Goal: Task Accomplishment & Management: Manage account settings

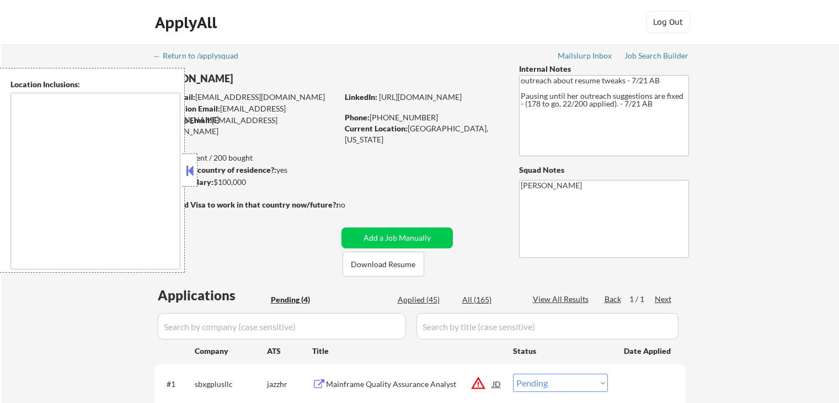
select select ""pending""
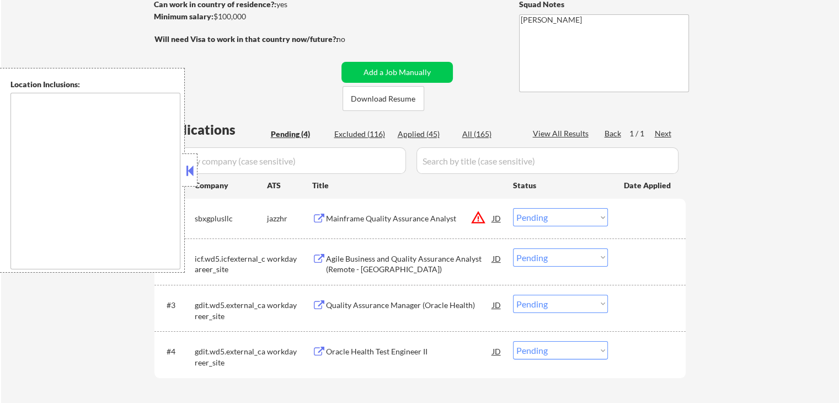
scroll to position [331, 0]
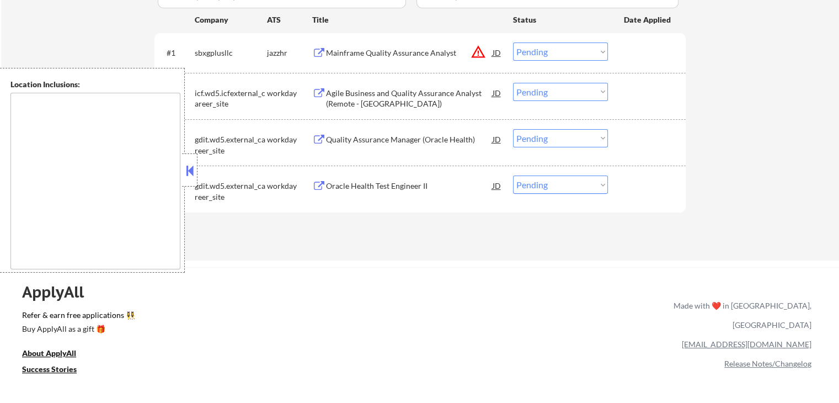
drag, startPoint x: 198, startPoint y: 174, endPoint x: 188, endPoint y: 178, distance: 10.1
click at [190, 177] on button at bounding box center [190, 170] width 12 height 17
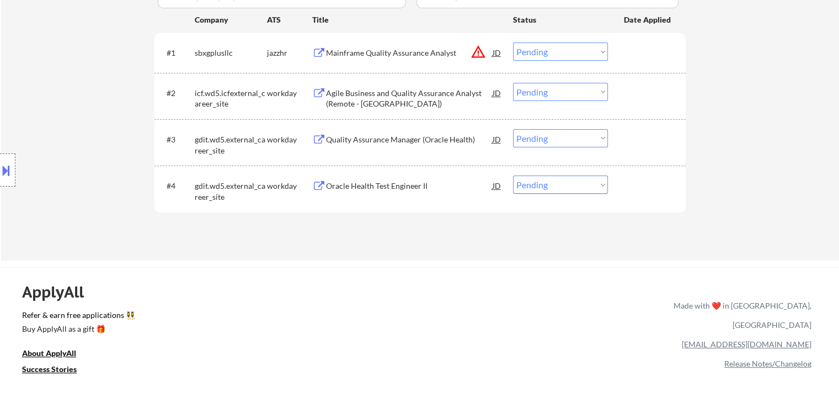
click at [88, 113] on div "Location Inclusions:" at bounding box center [99, 170] width 198 height 205
click at [78, 104] on div "Location Inclusions:" at bounding box center [99, 170] width 198 height 205
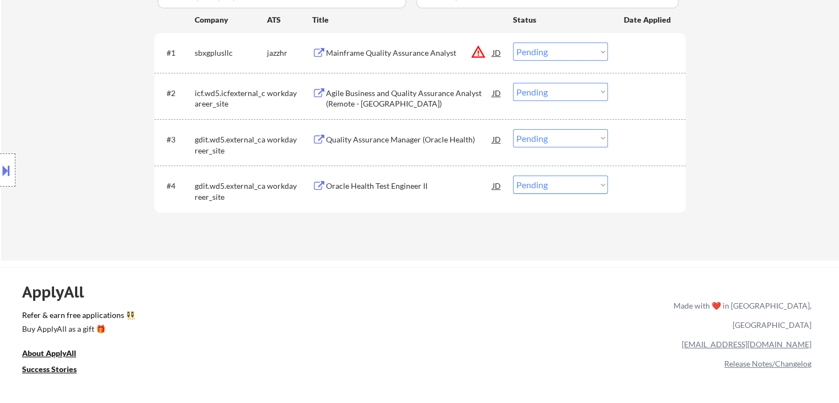
click at [78, 104] on div "Location Inclusions:" at bounding box center [99, 170] width 198 height 205
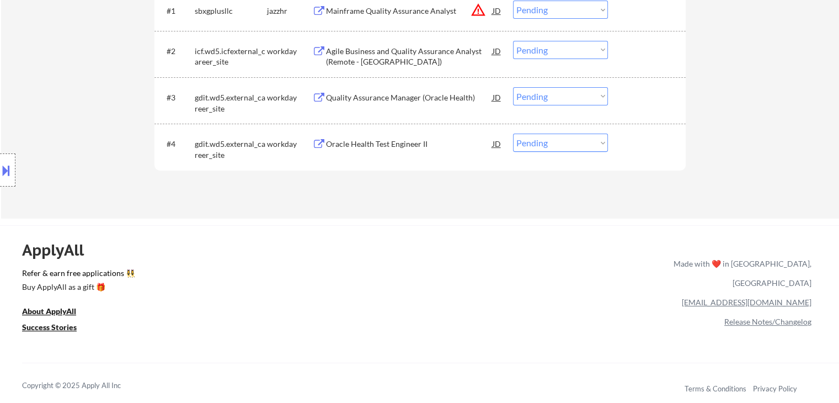
scroll to position [375, 0]
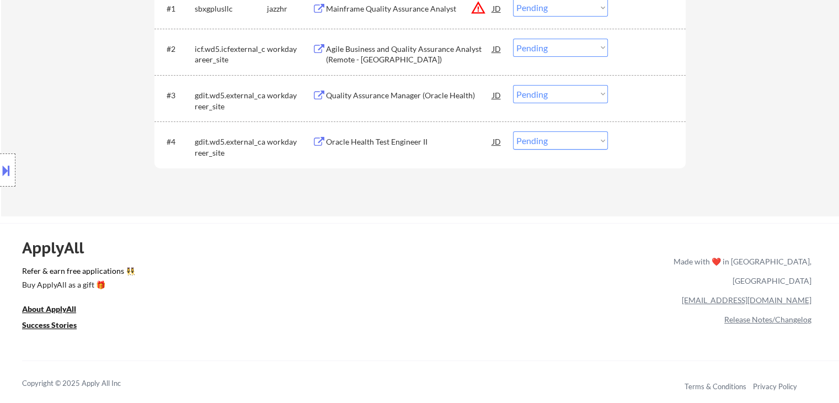
click at [78, 104] on div "Location Inclusions:" at bounding box center [99, 170] width 198 height 205
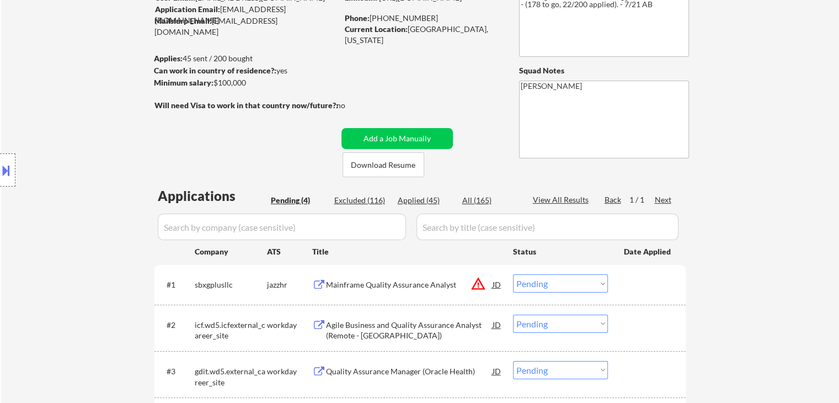
scroll to position [265, 0]
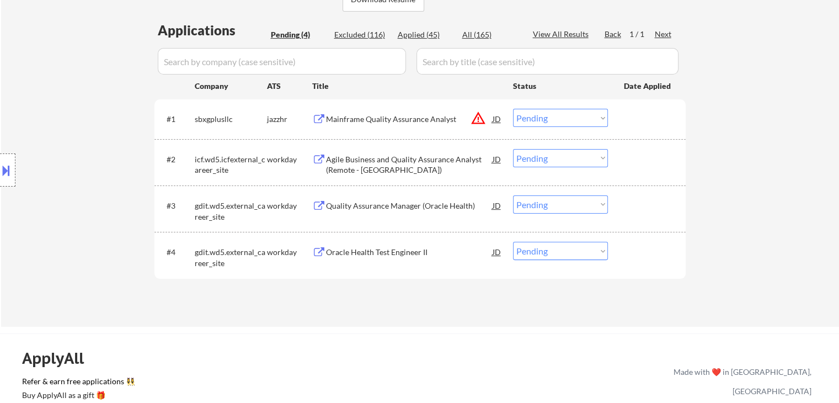
click at [482, 122] on button "warning_amber" at bounding box center [478, 117] width 15 height 15
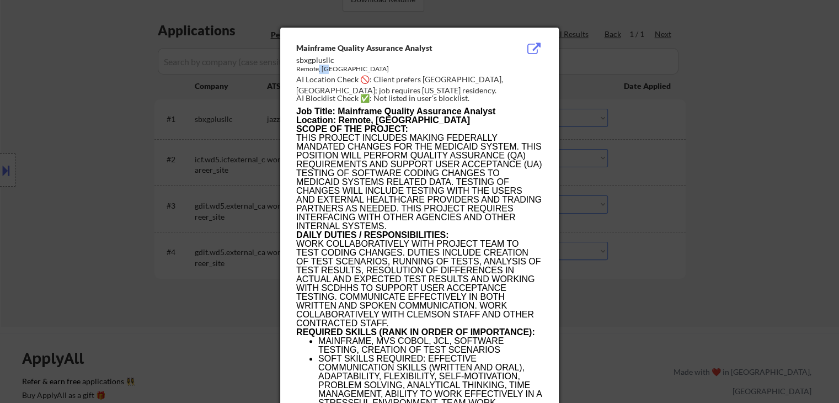
drag, startPoint x: 332, startPoint y: 69, endPoint x: 317, endPoint y: 68, distance: 14.9
click at [317, 68] on div "Remote, SC" at bounding box center [391, 69] width 191 height 9
drag, startPoint x: 708, startPoint y: 119, endPoint x: 662, endPoint y: 122, distance: 46.5
click at [706, 118] on div at bounding box center [419, 201] width 839 height 403
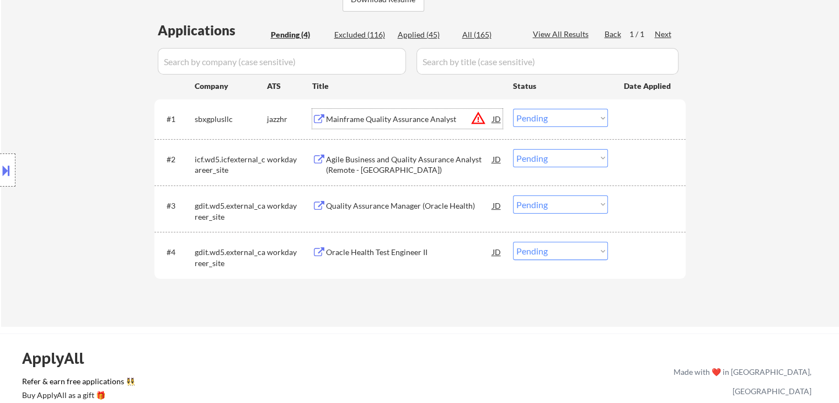
click at [372, 121] on div "Mainframe Quality Assurance Analyst" at bounding box center [409, 119] width 167 height 11
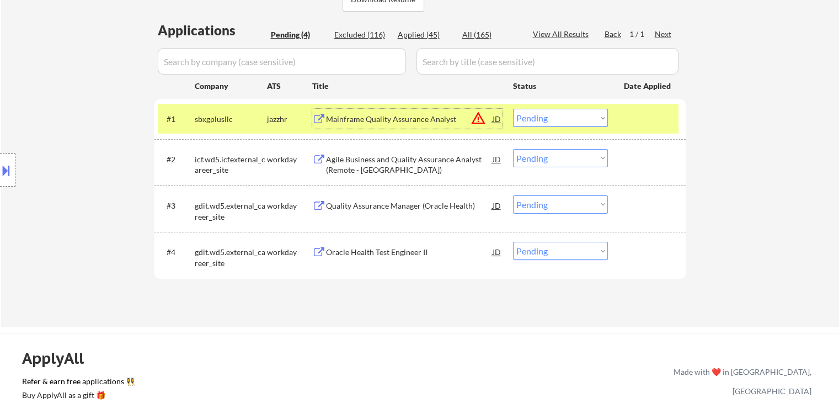
click at [1, 184] on div at bounding box center [7, 169] width 15 height 33
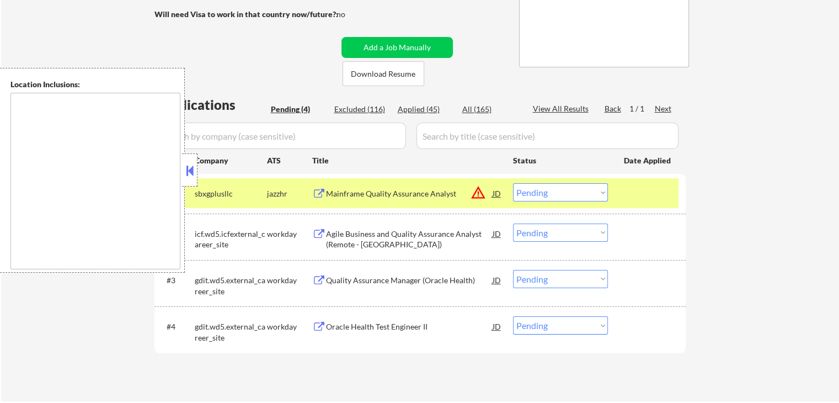
scroll to position [99, 0]
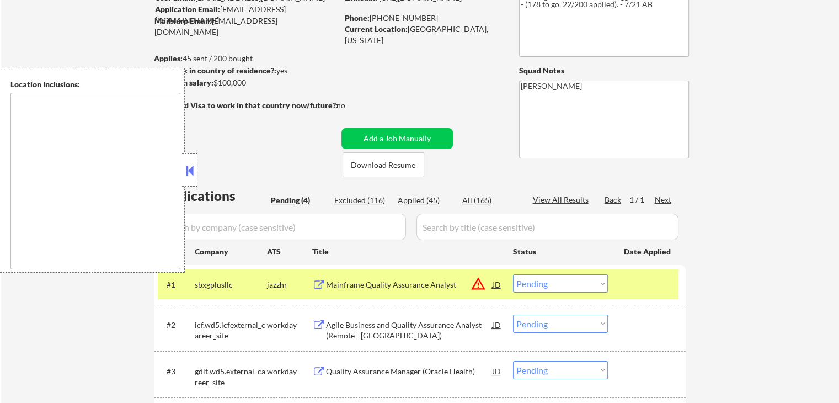
click at [186, 175] on button at bounding box center [190, 170] width 12 height 17
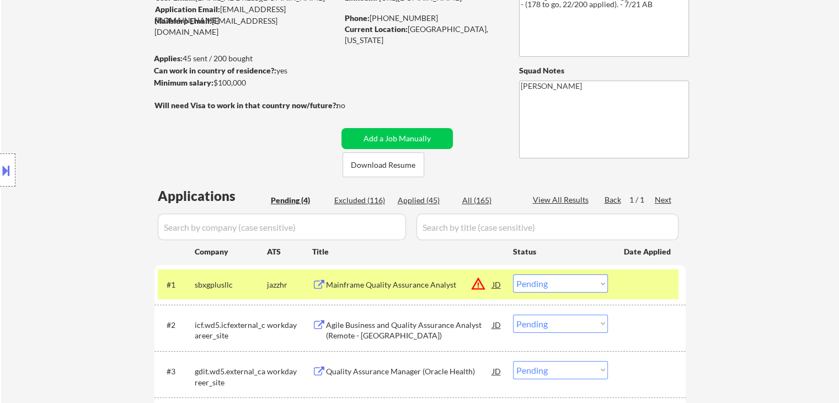
click at [575, 285] on select "Choose an option... Pending Applied Excluded (Questions) Excluded (Expired) Exc…" at bounding box center [560, 283] width 95 height 18
click at [513, 274] on select "Choose an option... Pending Applied Excluded (Questions) Excluded (Expired) Exc…" at bounding box center [560, 283] width 95 height 18
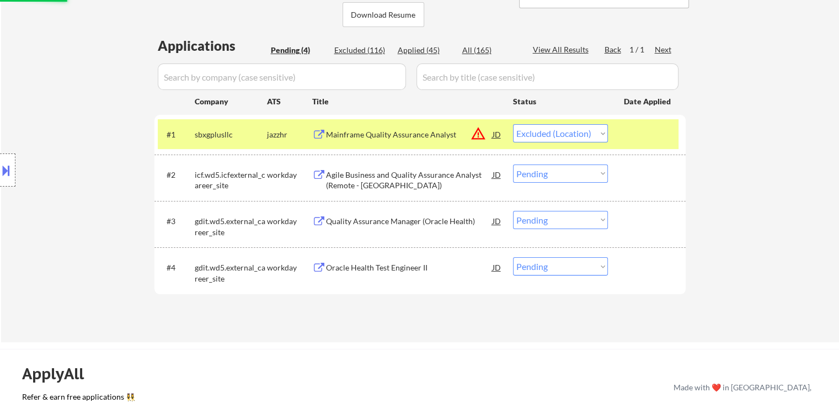
scroll to position [265, 0]
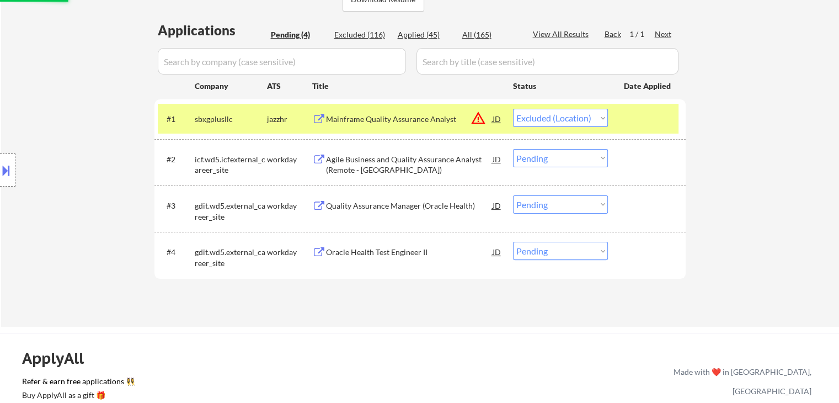
click at [358, 157] on div "Agile Business and Quality Assurance Analyst (Remote - US)" at bounding box center [409, 165] width 167 height 22
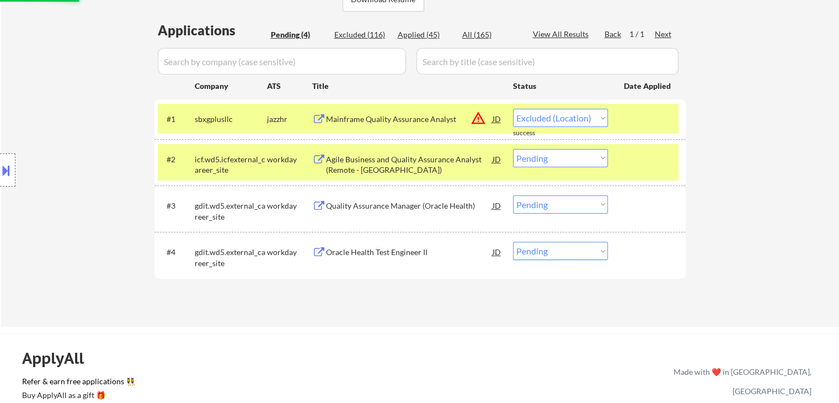
click at [348, 193] on div "#3 gdit.wd5.external_career_site workday Quality Assurance Manager (Oracle Heal…" at bounding box center [418, 208] width 521 height 36
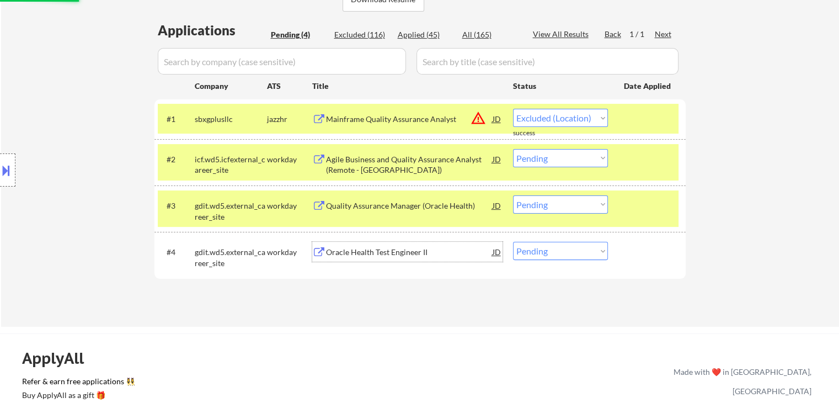
click at [348, 258] on div "Oracle Health Test Engineer II" at bounding box center [409, 252] width 167 height 20
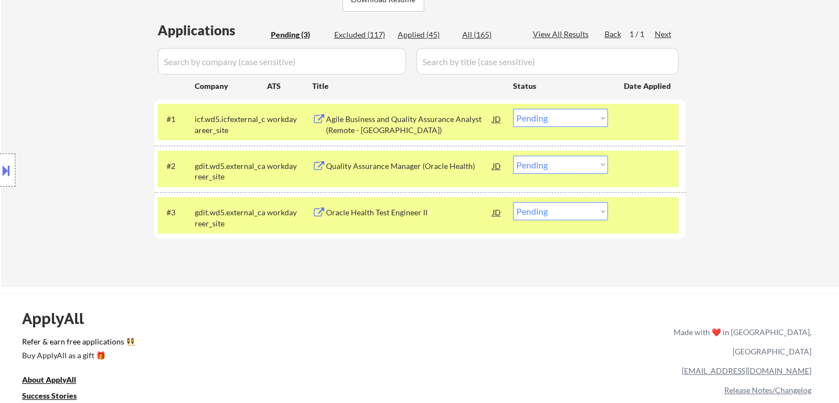
click at [593, 118] on select "Choose an option... Pending Applied Excluded (Questions) Excluded (Expired) Exc…" at bounding box center [560, 118] width 95 height 18
click at [513, 109] on select "Choose an option... Pending Applied Excluded (Questions) Excluded (Expired) Exc…" at bounding box center [560, 118] width 95 height 18
select select ""pending""
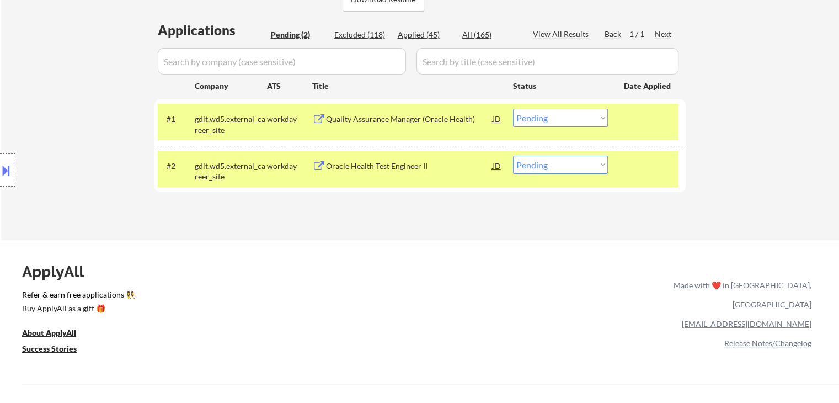
drag, startPoint x: 398, startPoint y: 118, endPoint x: 393, endPoint y: 169, distance: 51.5
click at [398, 118] on div "Quality Assurance Manager (Oracle Health)" at bounding box center [409, 119] width 167 height 11
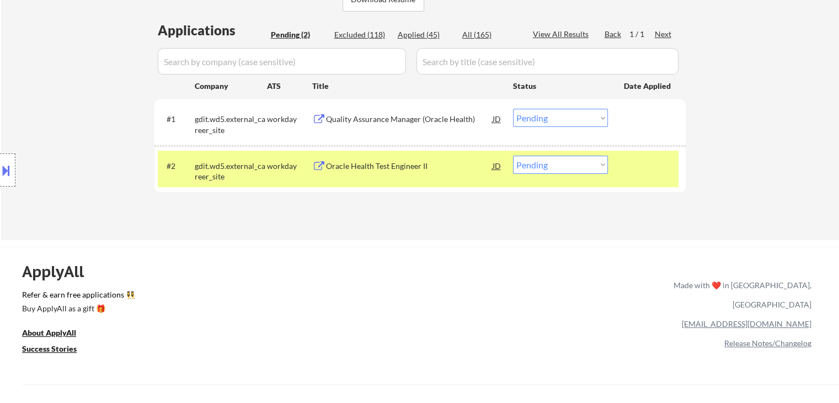
click at [390, 163] on div "Oracle Health Test Engineer II" at bounding box center [409, 166] width 167 height 11
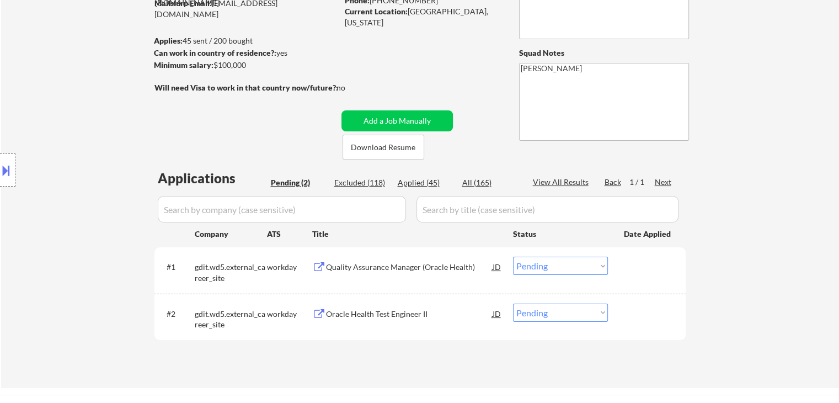
scroll to position [166, 0]
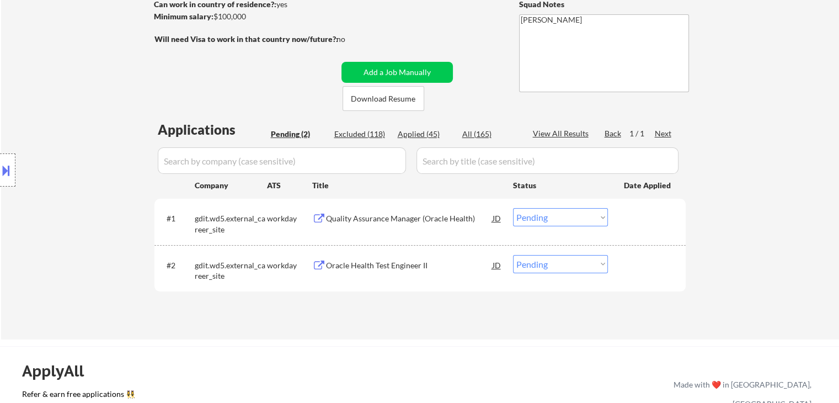
click at [82, 202] on div "Location Inclusions:" at bounding box center [99, 170] width 198 height 205
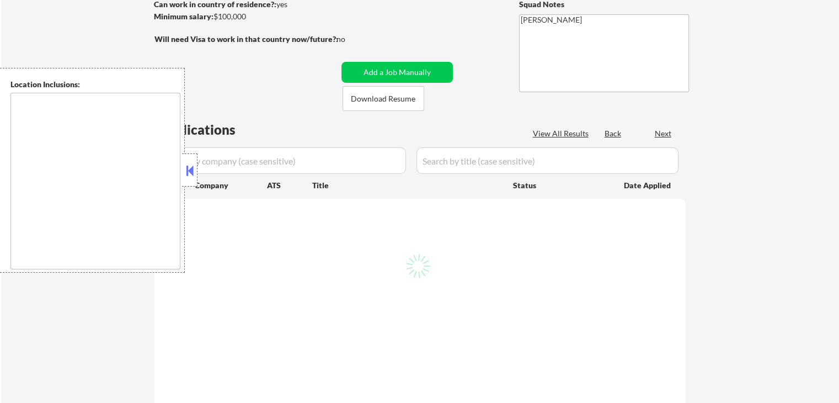
scroll to position [166, 0]
select select ""pending""
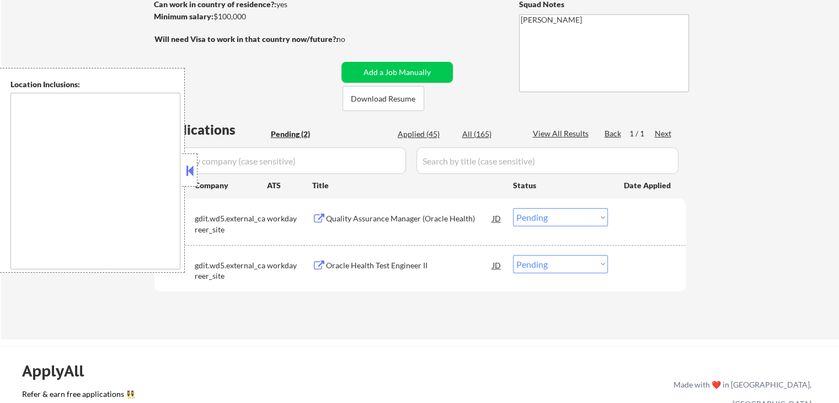
click at [190, 174] on button at bounding box center [190, 170] width 12 height 17
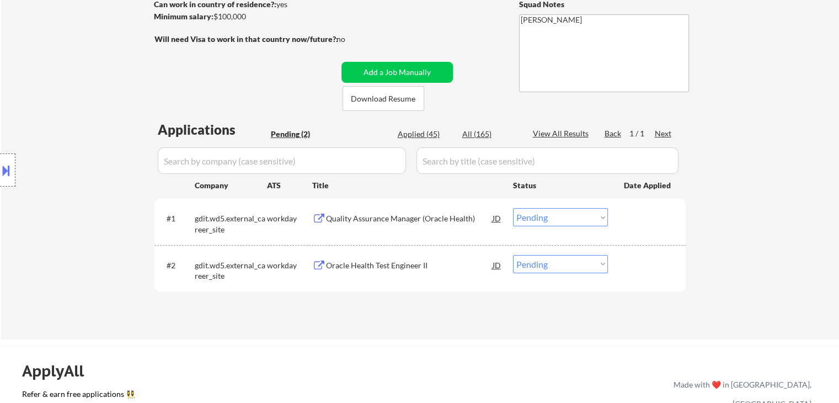
click at [208, 88] on div "← Return to /applysquad Mailslurp Inbox Job Search Builder [PERSON_NAME] User E…" at bounding box center [420, 105] width 551 height 452
click at [126, 102] on div "Location Inclusions:" at bounding box center [99, 170] width 198 height 205
click at [110, 103] on div "Location Inclusions:" at bounding box center [99, 170] width 198 height 205
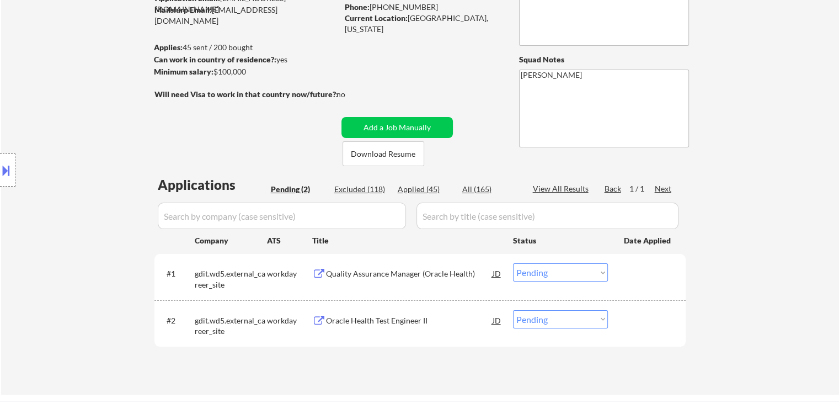
click at [108, 120] on div "Location Inclusions:" at bounding box center [99, 170] width 198 height 205
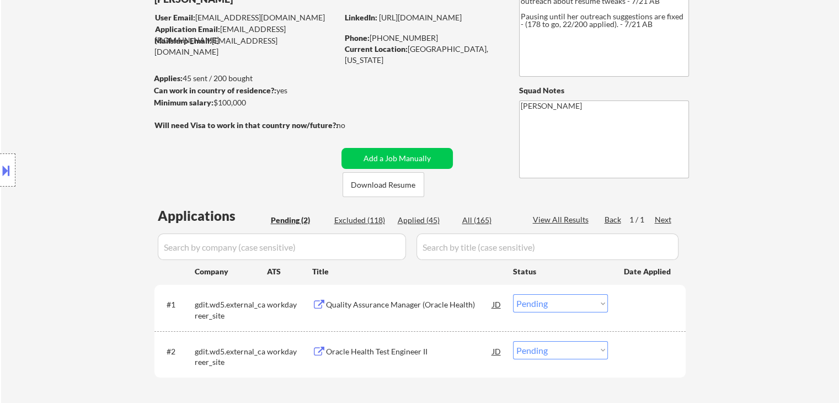
scroll to position [55, 0]
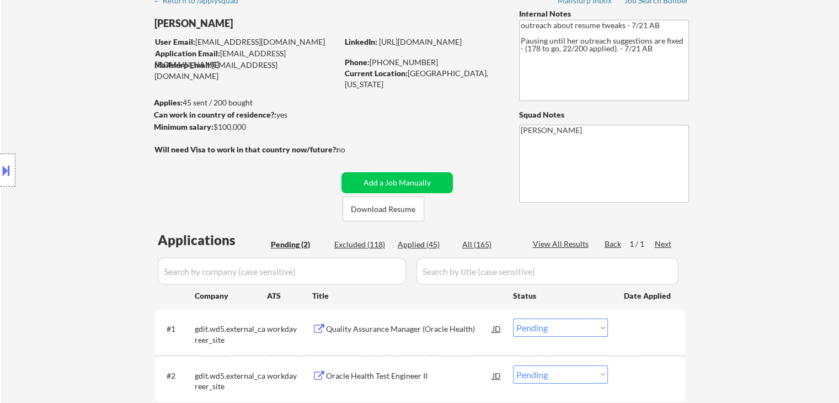
click at [107, 121] on div "Location Inclusions:" at bounding box center [99, 170] width 198 height 205
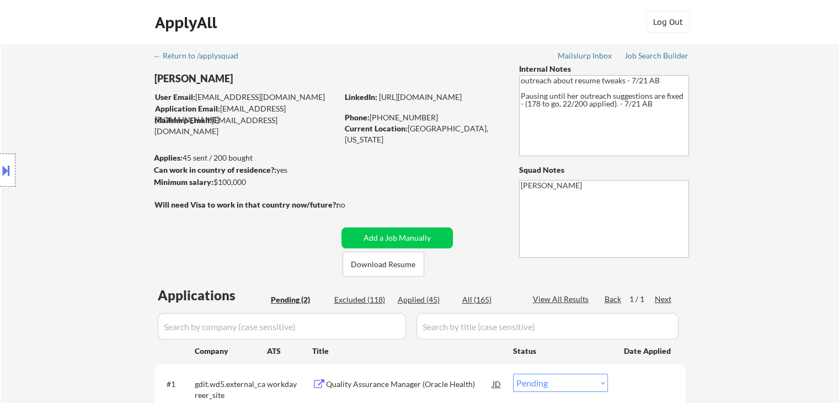
click at [107, 129] on div "Location Inclusions:" at bounding box center [99, 170] width 198 height 205
click at [106, 139] on div "Location Inclusions:" at bounding box center [99, 170] width 198 height 205
click at [104, 141] on div "Location Inclusions:" at bounding box center [99, 170] width 198 height 205
click at [103, 142] on div "Location Inclusions:" at bounding box center [99, 170] width 198 height 205
click at [102, 143] on div "Location Inclusions:" at bounding box center [99, 170] width 198 height 205
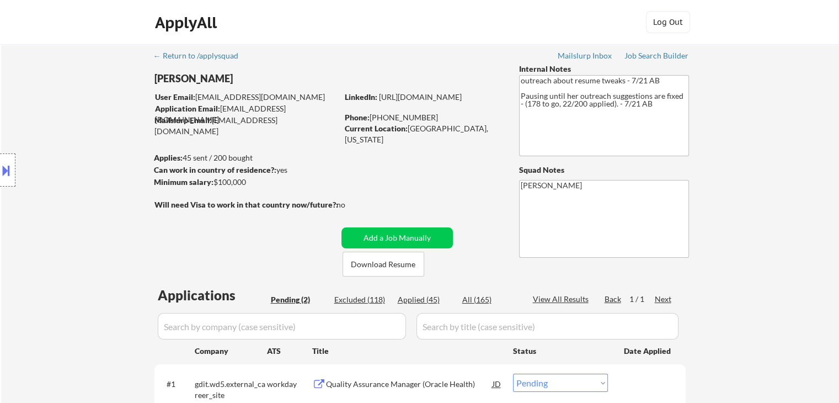
scroll to position [55, 0]
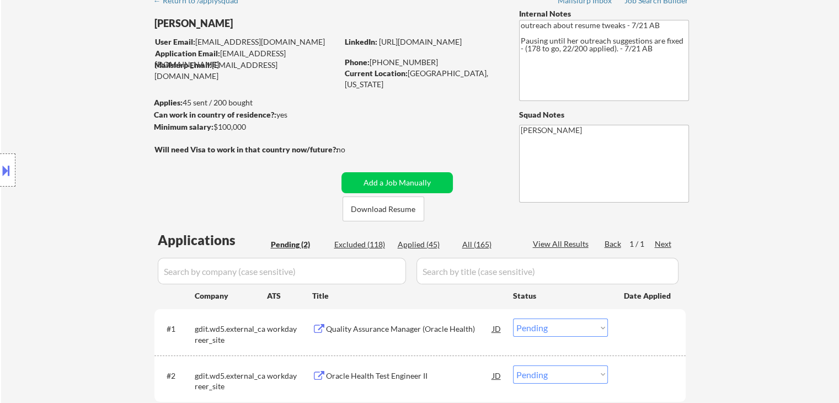
click at [102, 143] on div "Location Inclusions:" at bounding box center [99, 170] width 198 height 205
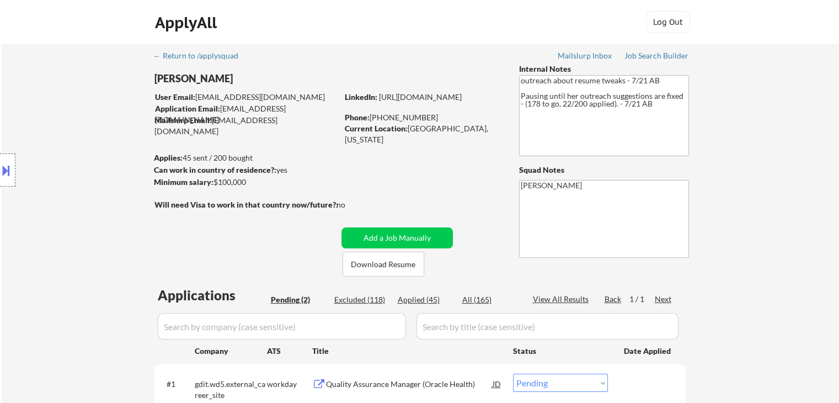
click at [102, 143] on div "Location Inclusions:" at bounding box center [99, 170] width 198 height 205
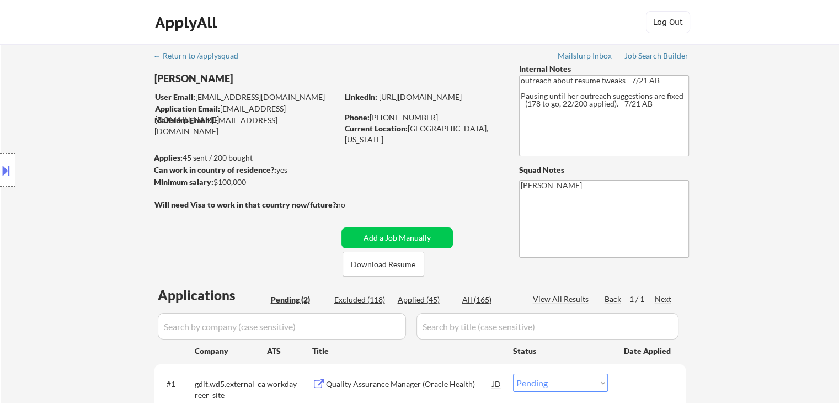
click at [102, 143] on div "Location Inclusions:" at bounding box center [99, 170] width 198 height 205
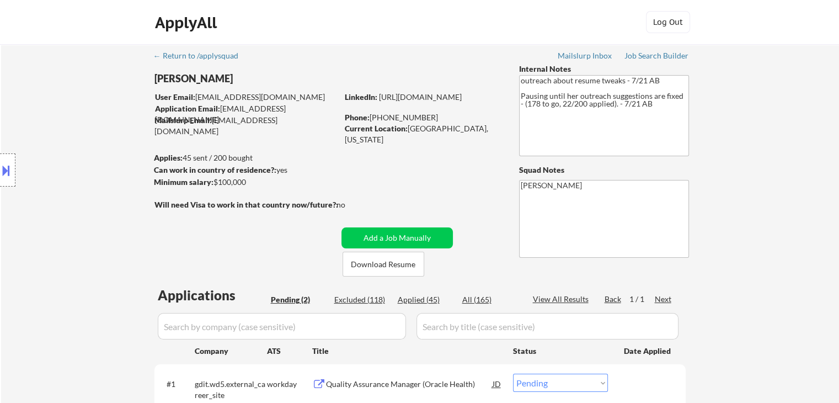
click at [102, 143] on div "Location Inclusions:" at bounding box center [99, 170] width 198 height 205
click at [93, 164] on div "Location Inclusions:" at bounding box center [99, 170] width 198 height 205
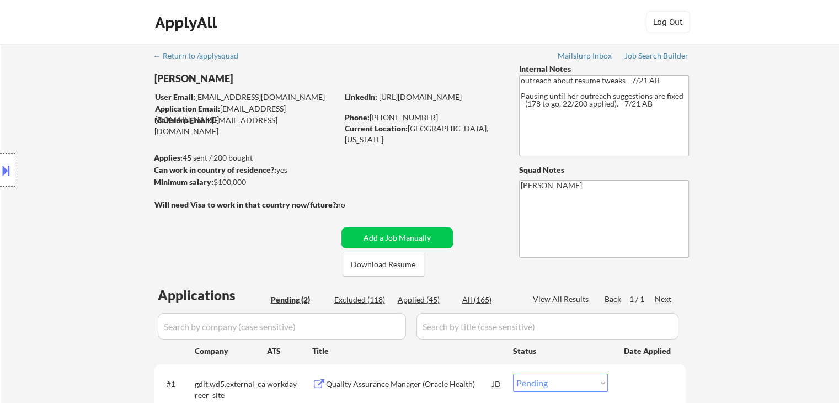
click at [86, 166] on div "Location Inclusions:" at bounding box center [99, 170] width 198 height 205
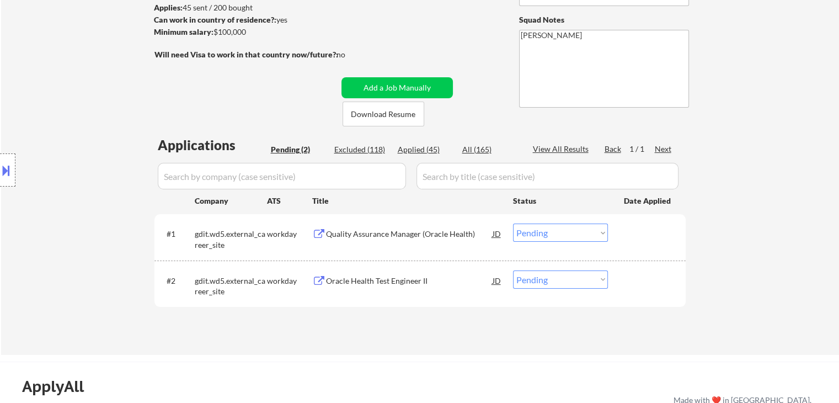
scroll to position [166, 0]
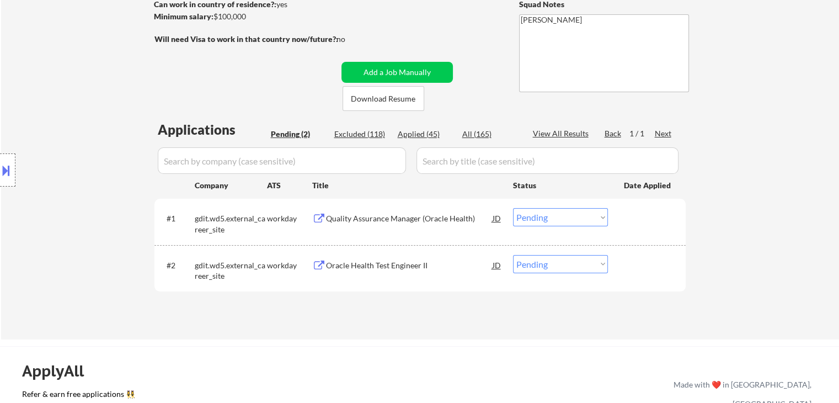
click at [104, 73] on div "Location Inclusions:" at bounding box center [99, 170] width 198 height 205
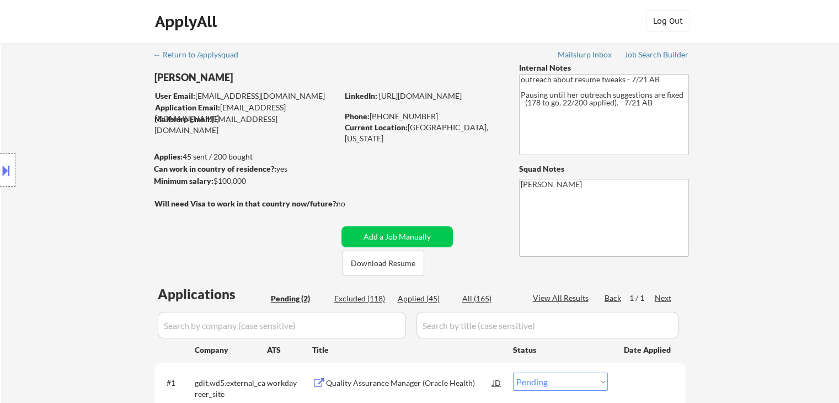
scroll to position [0, 0]
click at [71, 111] on div "Location Inclusions:" at bounding box center [99, 170] width 198 height 205
click at [115, 182] on div "Location Inclusions:" at bounding box center [99, 170] width 198 height 205
